Goal: Task Accomplishment & Management: Manage account settings

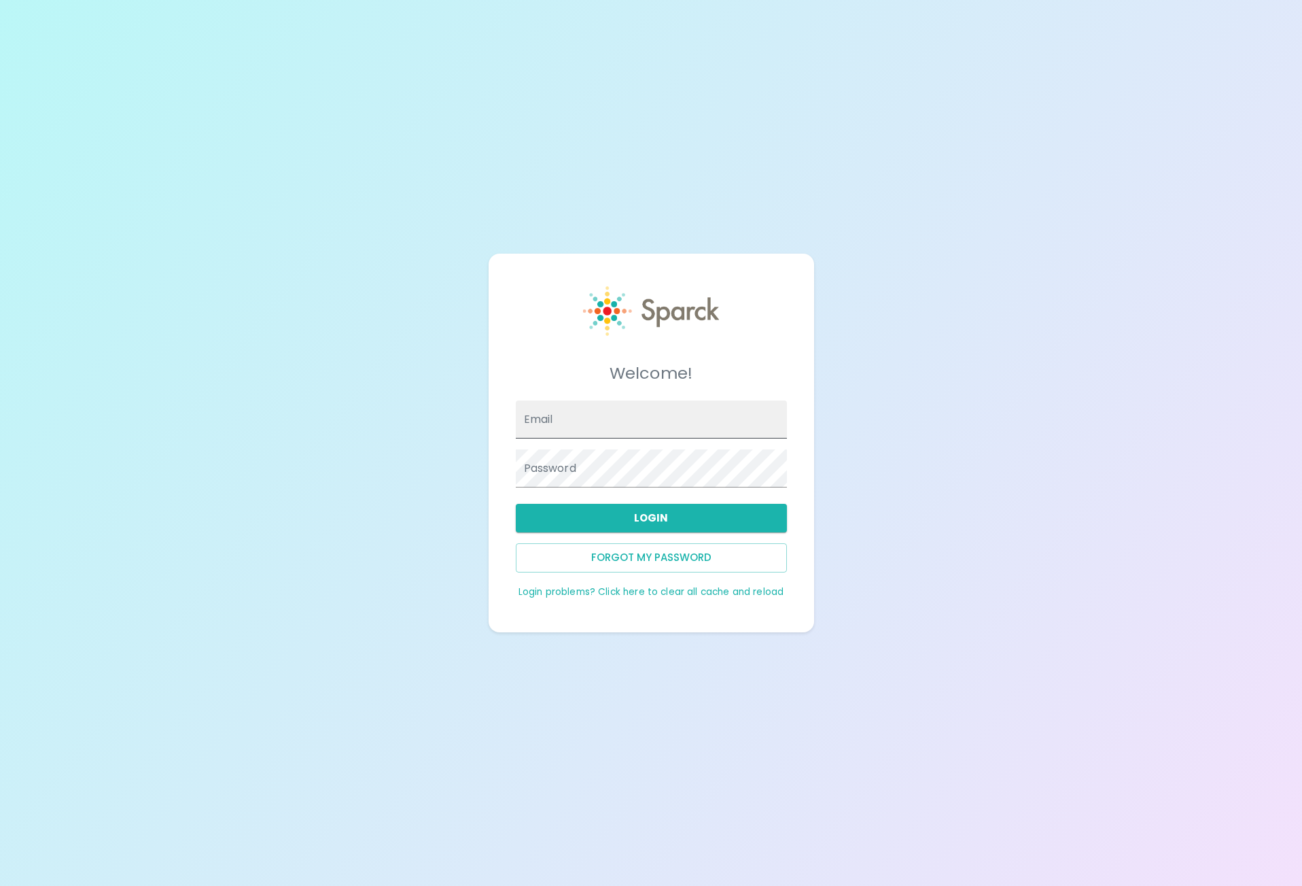
click at [588, 414] on input "Email" at bounding box center [651, 419] width 271 height 38
type input "stefonoh@theluxergroup.com"
click at [647, 517] on button "Login" at bounding box center [651, 518] width 271 height 29
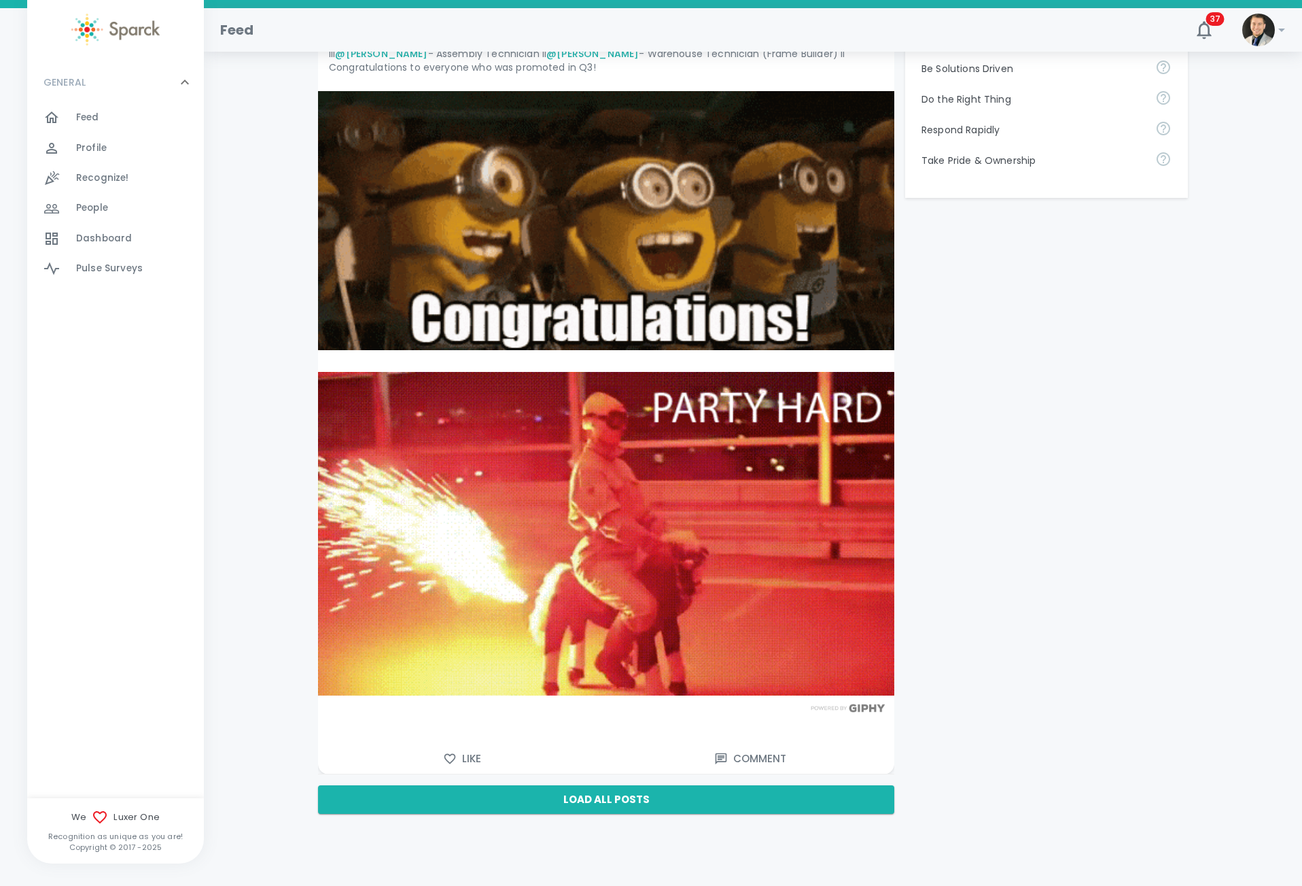
scroll to position [426, 0]
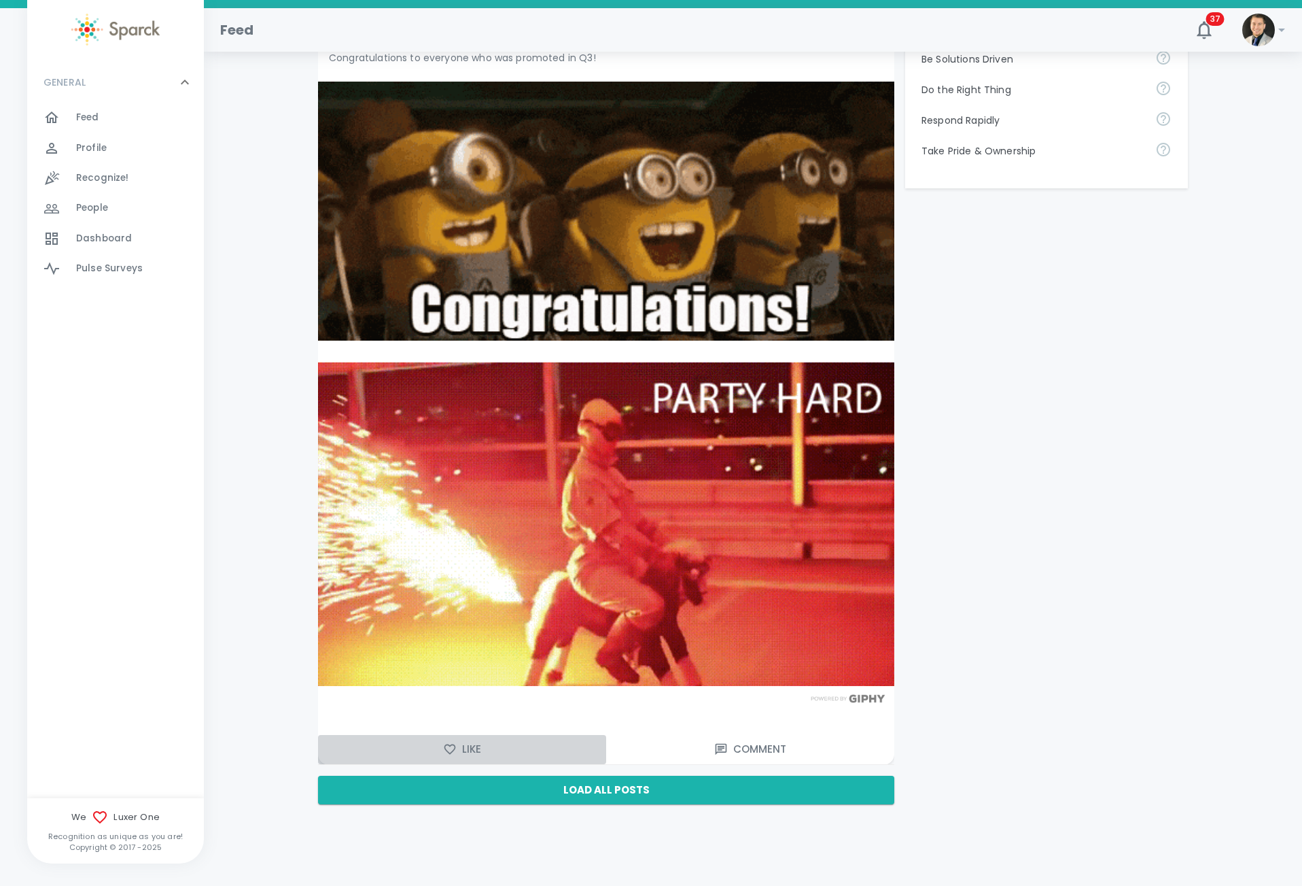
click at [505, 750] on button "Like" at bounding box center [462, 749] width 288 height 29
